Goal: Find specific page/section: Find specific page/section

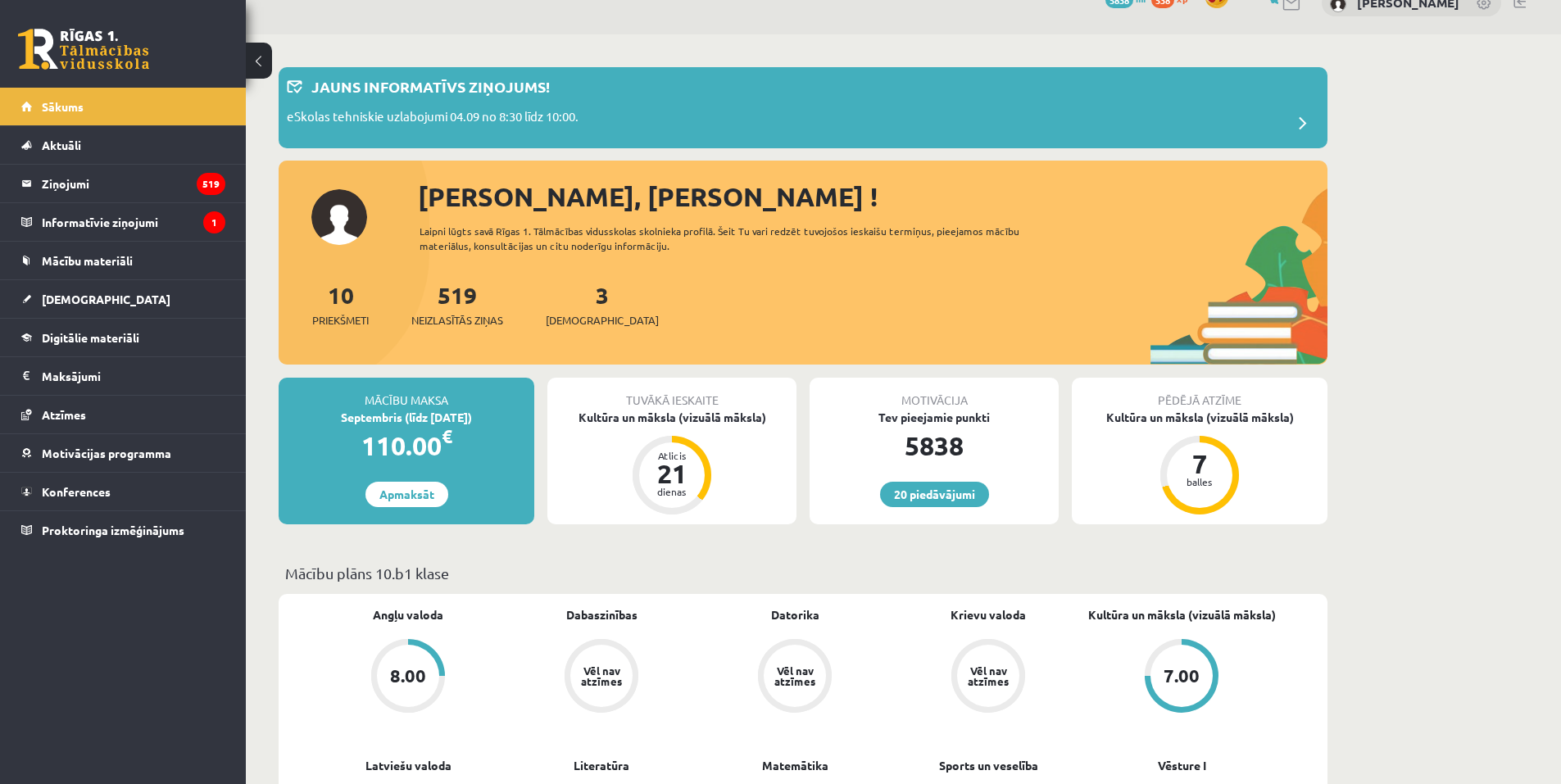
scroll to position [245, 0]
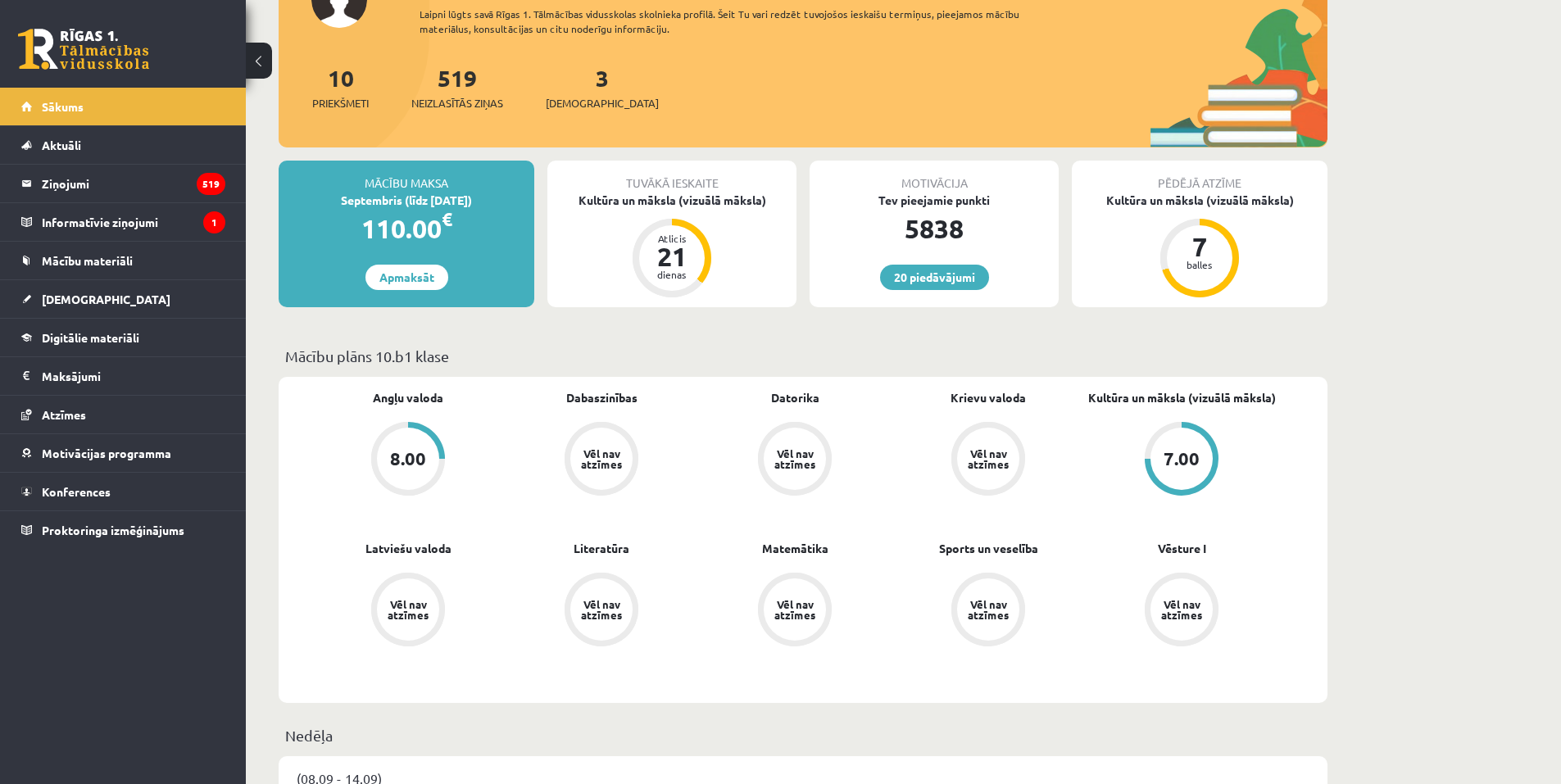
click at [396, 461] on div "8.00" at bounding box center [409, 459] width 36 height 18
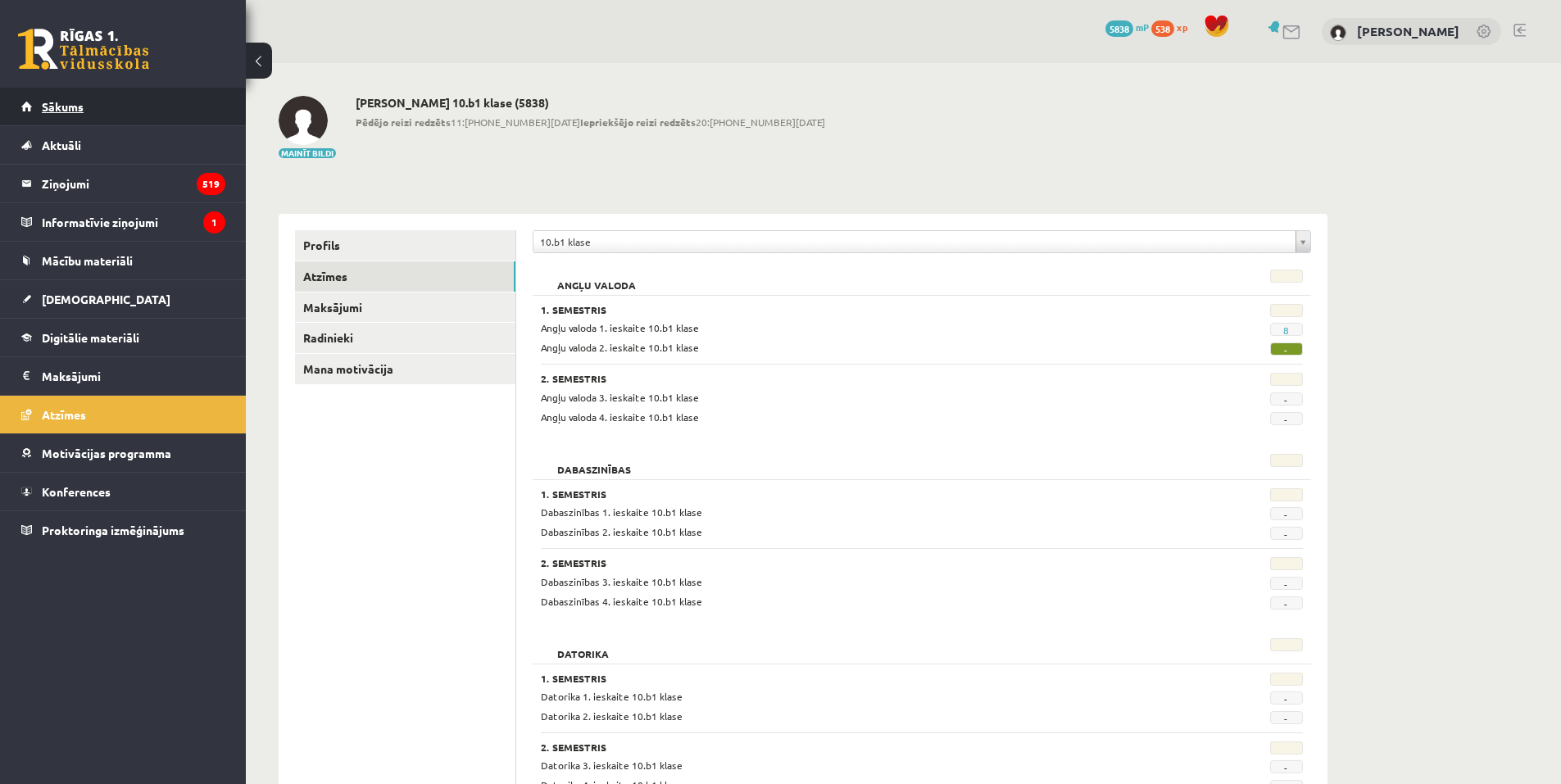
click at [176, 94] on link "Sākums" at bounding box center [124, 106] width 204 height 38
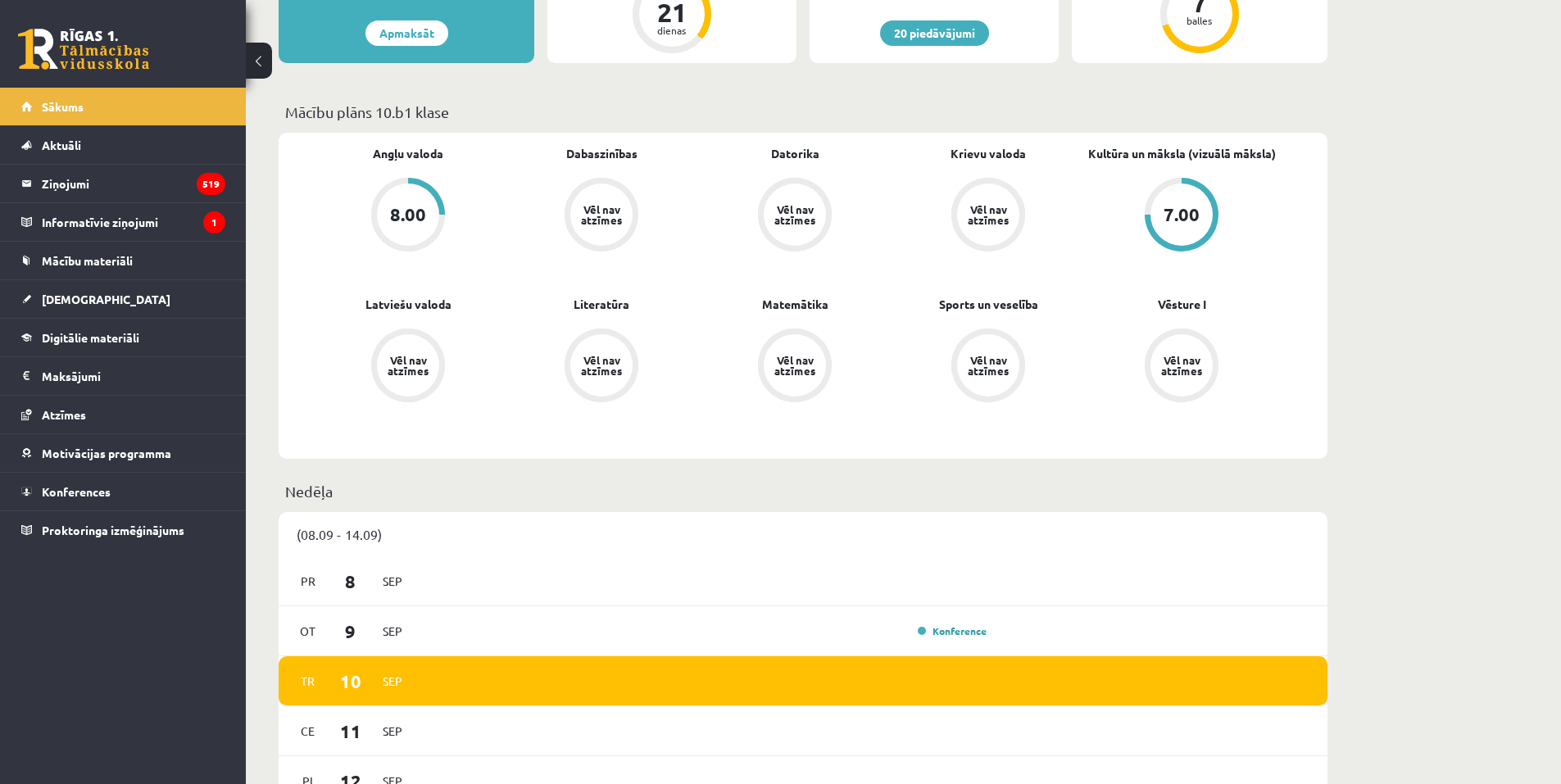
scroll to position [164, 0]
